Goal: Task Accomplishment & Management: Manage account settings

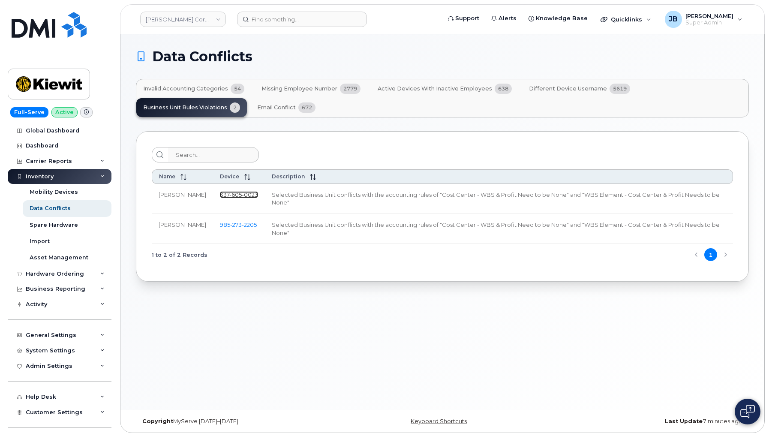
click at [254, 195] on span "0023" at bounding box center [250, 194] width 16 height 7
click at [242, 222] on span "273" at bounding box center [249, 224] width 15 height 7
